Goal: Find specific page/section: Find specific page/section

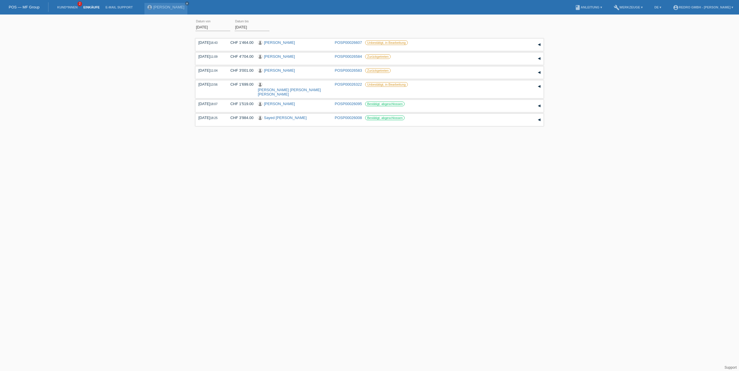
click at [72, 125] on html "POS — MF Group Kund*innen 2 Einkäufe E-Mail Support Marcin Koziol close menu" at bounding box center [369, 64] width 739 height 128
click at [113, 6] on link "E-Mail Support" at bounding box center [119, 7] width 33 height 3
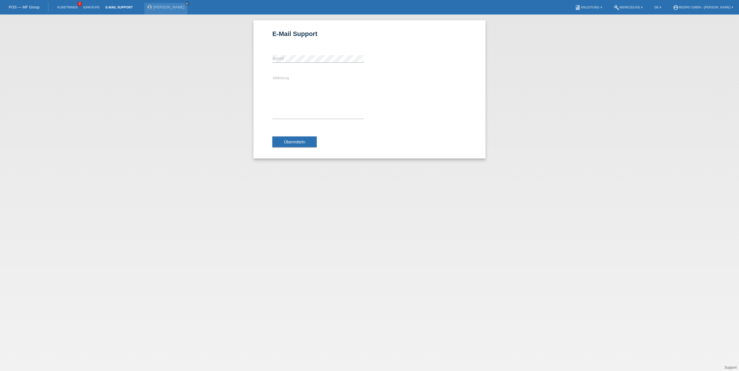
click at [93, 8] on link "Einkäufe" at bounding box center [91, 7] width 22 height 3
